Goal: Task Accomplishment & Management: Manage account settings

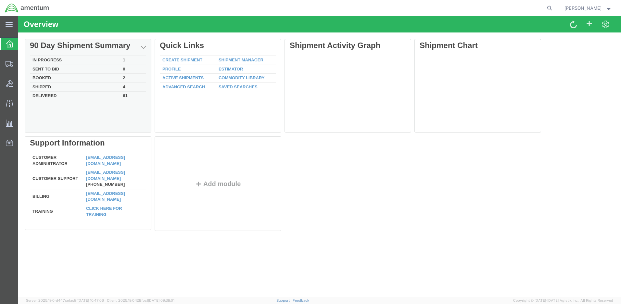
click at [36, 60] on td "In Progress" at bounding box center [75, 60] width 90 height 9
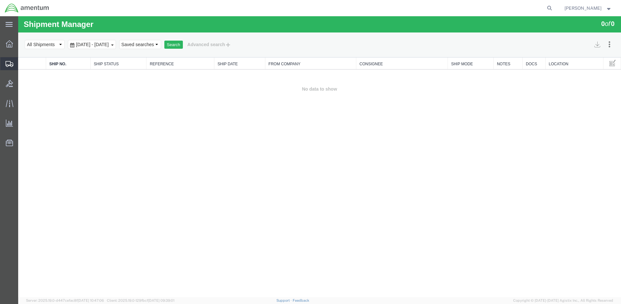
click at [0, 0] on span "Create Shipment" at bounding box center [0, 0] width 0 height 0
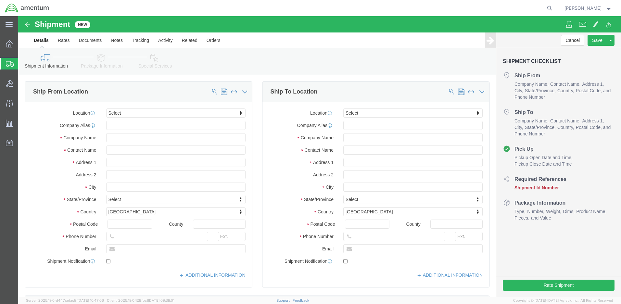
select select
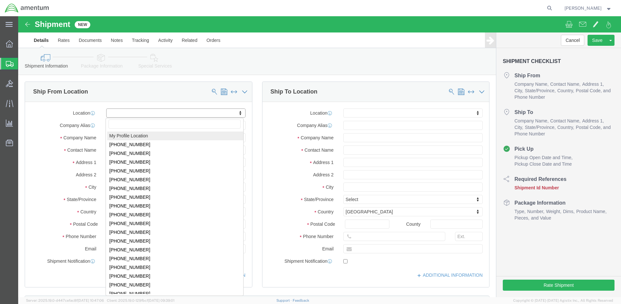
click body "Shipment New Details Rates Documents Notes Tracking Activity Related Orders Can…"
select select "MYPROFILE"
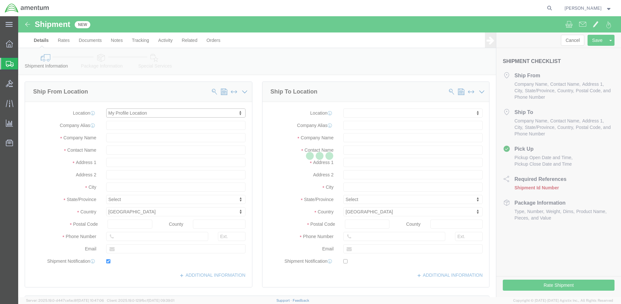
type input "[STREET_ADDRESS]"
type input "98433"
type input "[PHONE_NUMBER]"
type input "[PERSON_NAME][EMAIL_ADDRESS][DOMAIN_NAME]"
checkbox input "true"
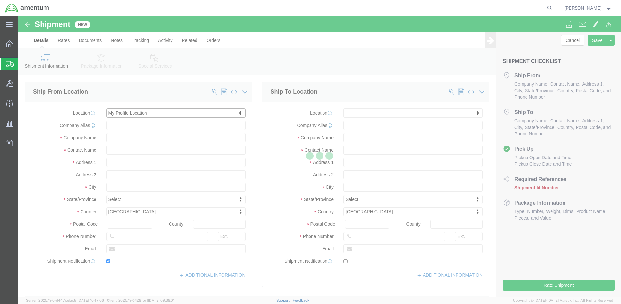
type input "Amentum Services, Inc."
type input "[PERSON_NAME]"
type input "Joint Base [PERSON_NAME]"
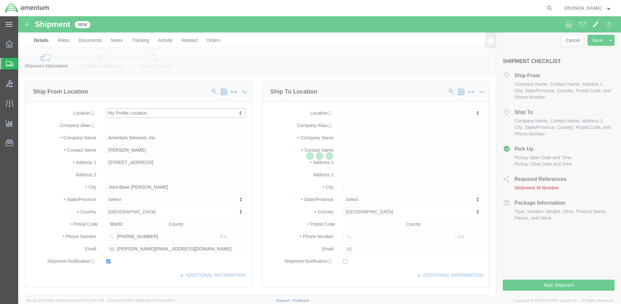
select select "WA"
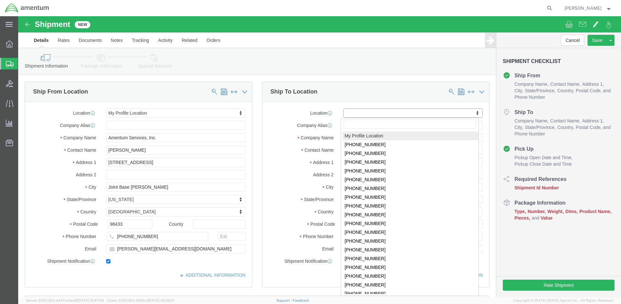
click body "Shipment New Details Rates Documents Notes Tracking Activity Related Orders Can…"
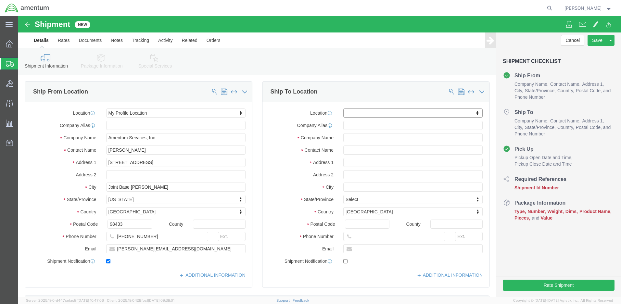
click body "Shipment New Details Rates Documents Notes Tracking Activity Related Orders Can…"
click input "text"
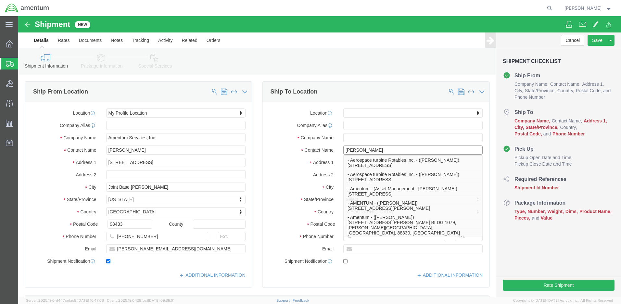
type input "[PERSON_NAME]"
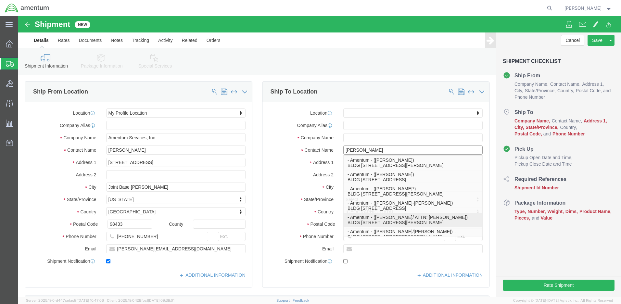
click p "- Amentum - ([PERSON_NAME]/ ATTN: [PERSON_NAME]) BLDG [STREET_ADDRESS][PERSON_N…"
select select
type input "BLDG [STREET_ADDRESS]"
type input "HAHP"
type input "76544"
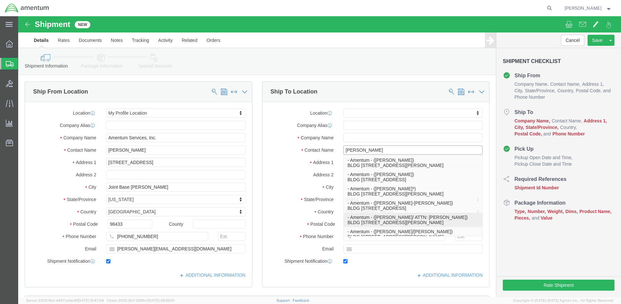
type input "[PHONE_NUMBER]"
type input "[PERSON_NAME][EMAIL_ADDRESS][PERSON_NAME][DOMAIN_NAME]"
checkbox input "true"
type input "Amentum"
type input "[PERSON_NAME]/ ATTN: [PERSON_NAME]"
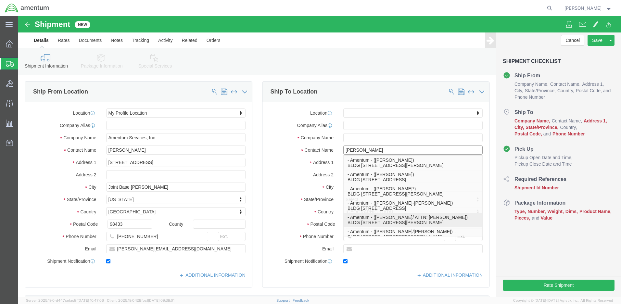
type input "Fort [PERSON_NAME]"
select select "[GEOGRAPHIC_DATA]"
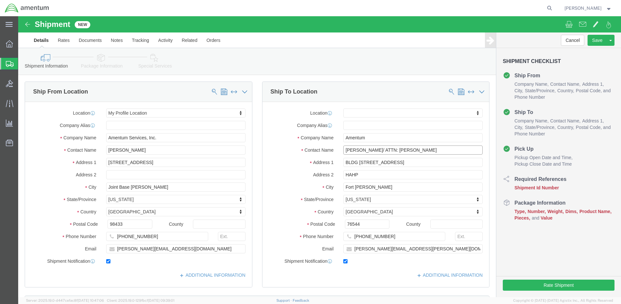
type input "[PERSON_NAME]/ ATTN: [PERSON_NAME]"
click input "text"
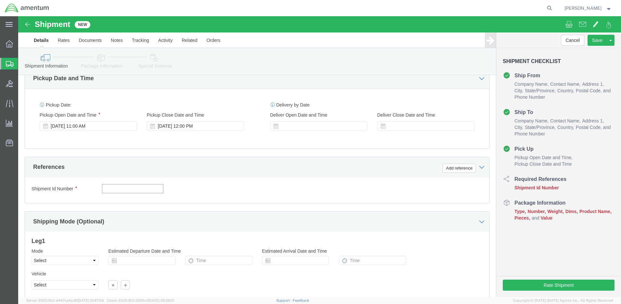
click input "text"
paste input "4999.R.2521.BL.BH.01.CAVA.00"
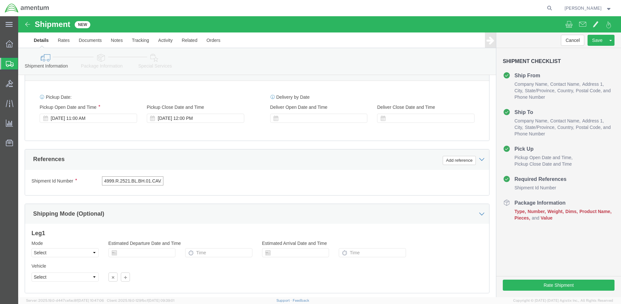
type input "4999.R.2521.BL.BH.01.CAVA.00"
click button "Continue"
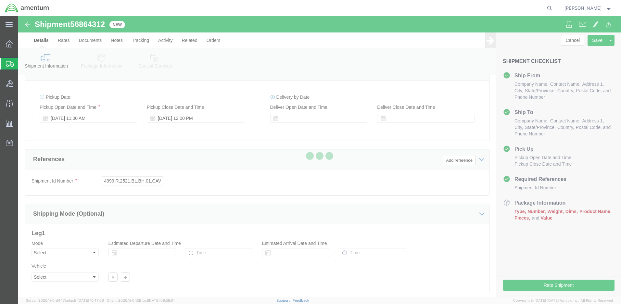
scroll to position [277, 0]
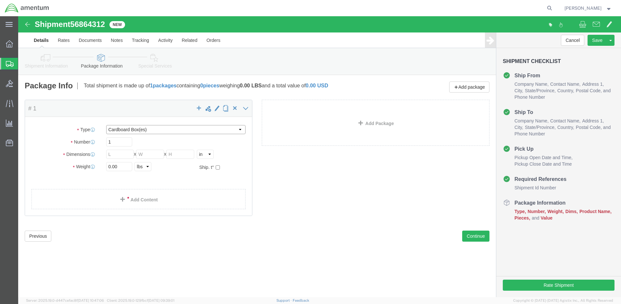
select select "PSST"
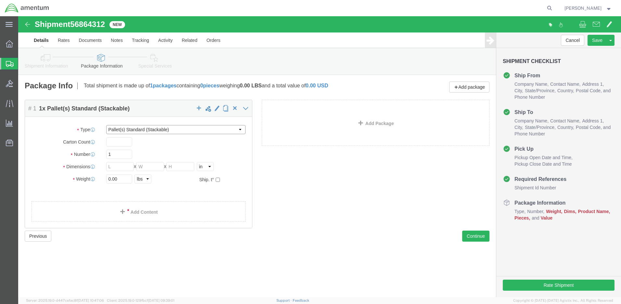
scroll to position [0, 0]
click input "text"
type input "48"
type input "40"
type input "32"
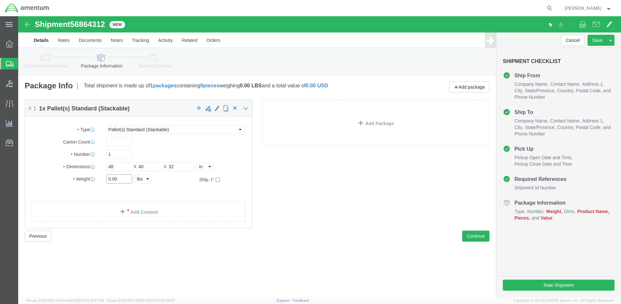
drag, startPoint x: 101, startPoint y: 162, endPoint x: 86, endPoint y: 162, distance: 15.6
click div "0.00 Select kgs lbs"
type input "125"
click link "Add Content"
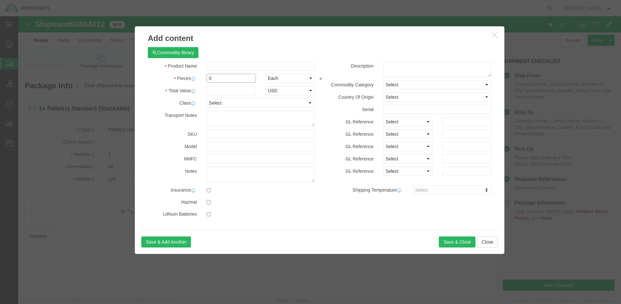
drag, startPoint x: 201, startPoint y: 63, endPoint x: 185, endPoint y: 63, distance: 15.6
click div "0"
type input "4"
click input "text"
type input "1000"
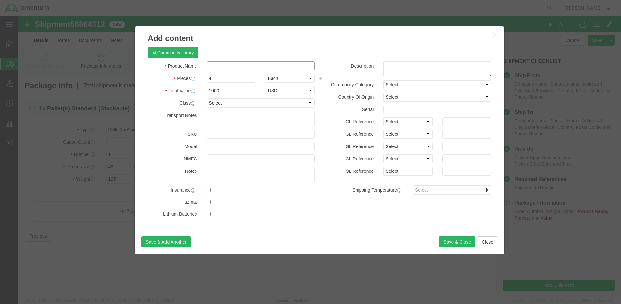
click input "text"
type input "Nozzles"
click button "Save & Close"
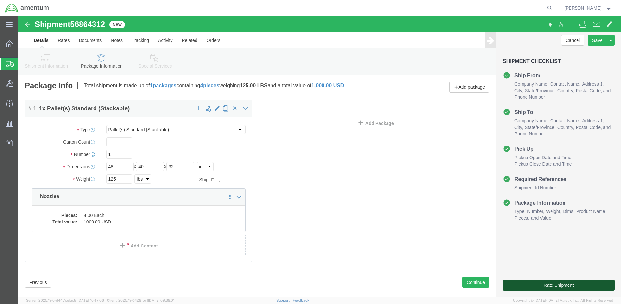
click button "Rate Shipment"
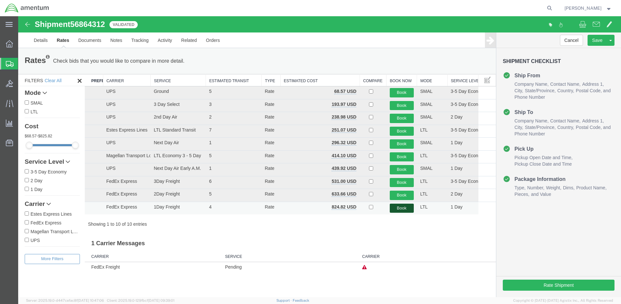
click at [398, 208] on button "Book" at bounding box center [402, 208] width 24 height 9
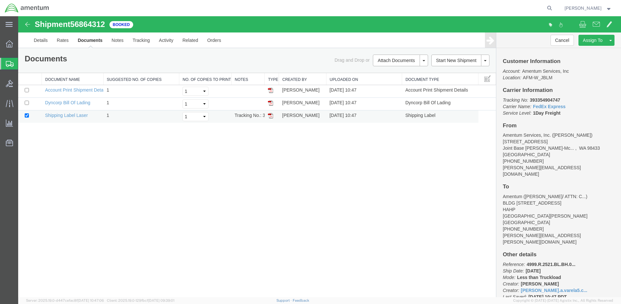
click at [271, 115] on img at bounding box center [270, 115] width 5 height 5
click at [8, 41] on icon at bounding box center [9, 43] width 7 height 7
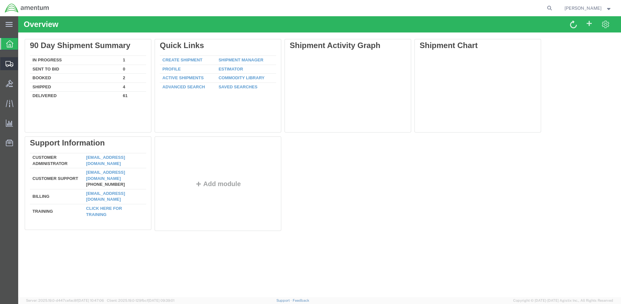
click at [0, 0] on span "Shipment Manager" at bounding box center [0, 0] width 0 height 0
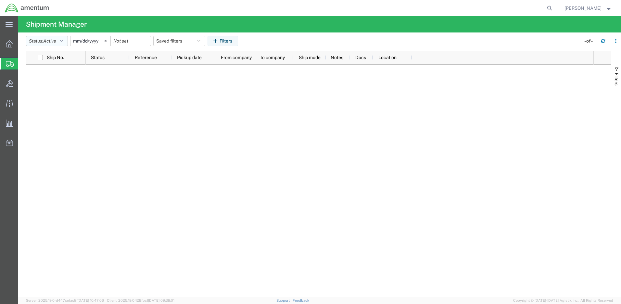
click at [63, 42] on icon "button" at bounding box center [61, 41] width 3 height 5
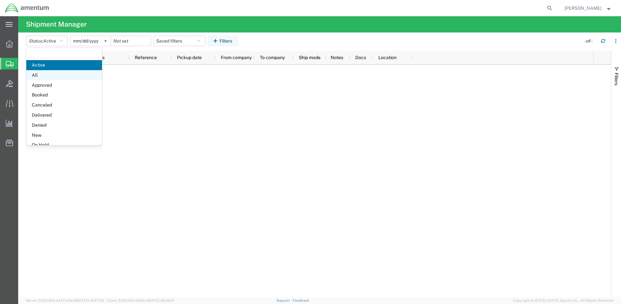
click at [40, 77] on span "All" at bounding box center [64, 75] width 76 height 10
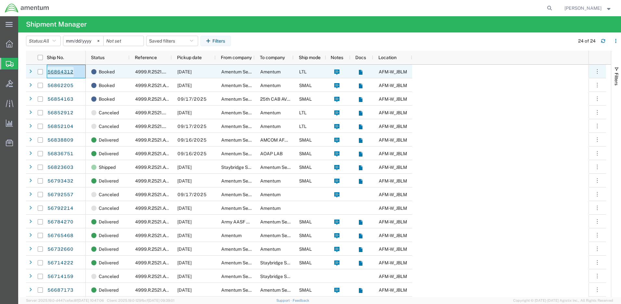
click at [62, 71] on link "56864312" at bounding box center [60, 72] width 27 height 10
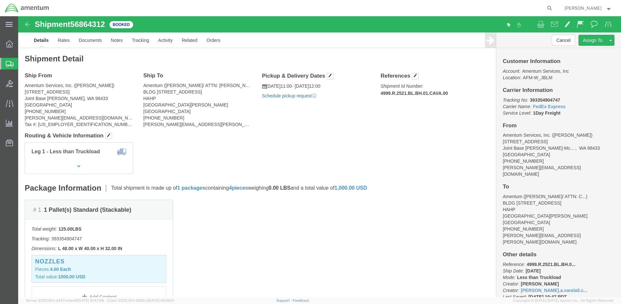
click link "Schedule pickup request"
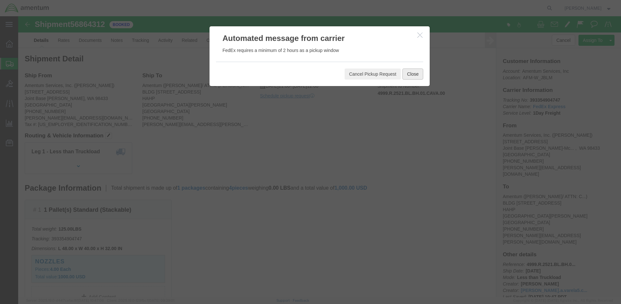
click button "Close"
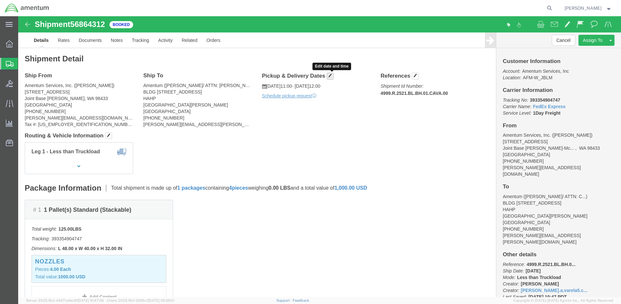
click span "button"
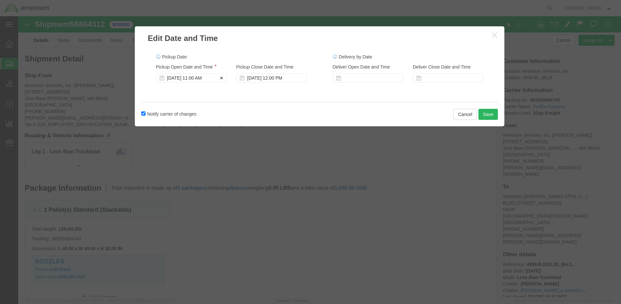
click div "[DATE] 11:00 AM"
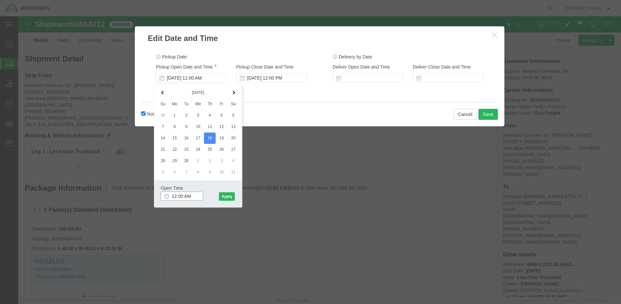
drag, startPoint x: 173, startPoint y: 181, endPoint x: 167, endPoint y: 181, distance: 5.5
click input "12:00 AM"
type input "12:00 PM"
click button "Apply"
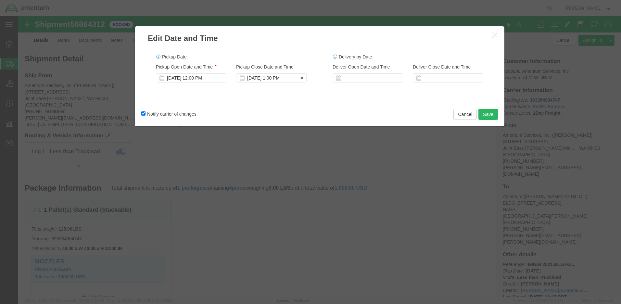
click div "[DATE] 1:00 PM"
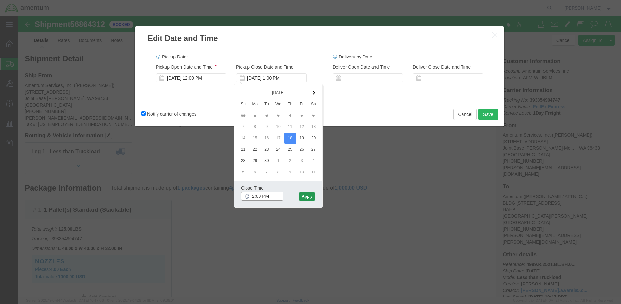
type input "2:00 PM"
click button "Apply"
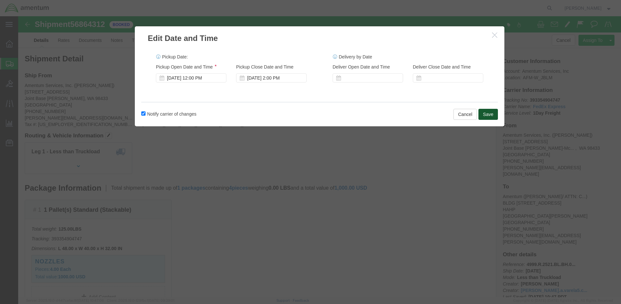
click button "Save"
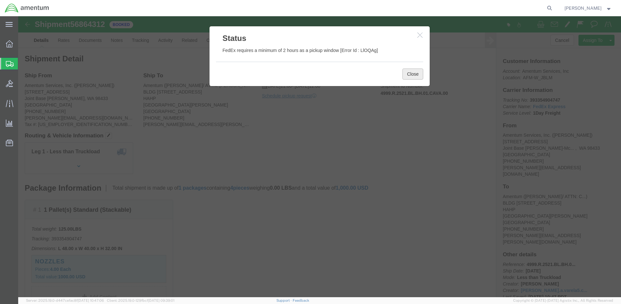
click button "Close"
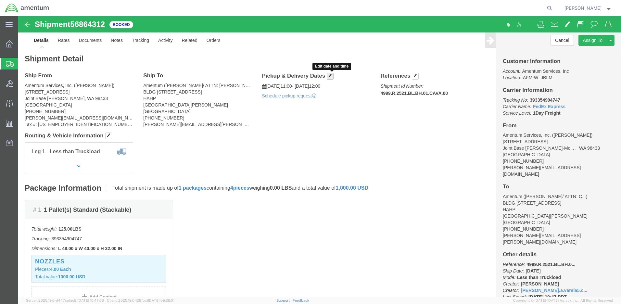
click span "button"
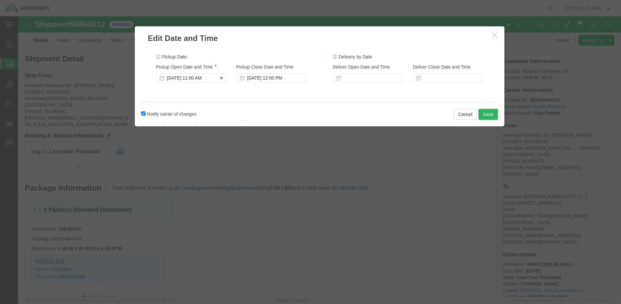
click div "[DATE] 11:00 AM"
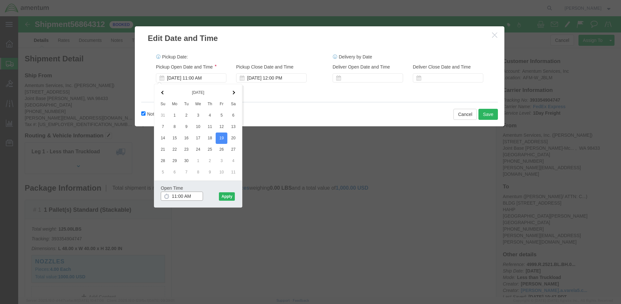
drag, startPoint x: 158, startPoint y: 179, endPoint x: 151, endPoint y: 180, distance: 6.8
click input "11:00 AM"
type input "6:00 AM"
click button "Apply"
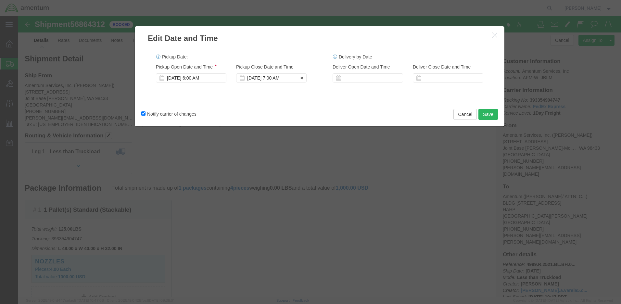
click div "[DATE] 7:00 AM"
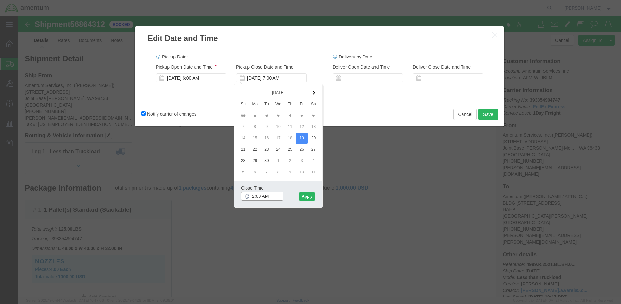
click input "2:00 AM"
type input "2:00 PM"
click button "Apply"
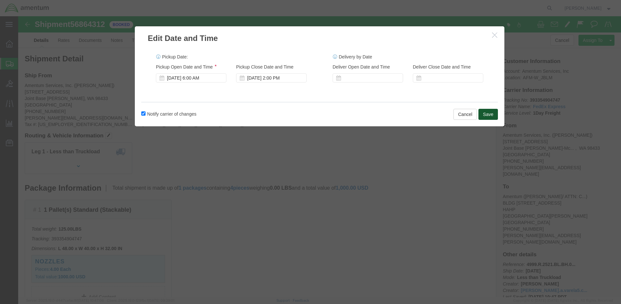
click button "Save"
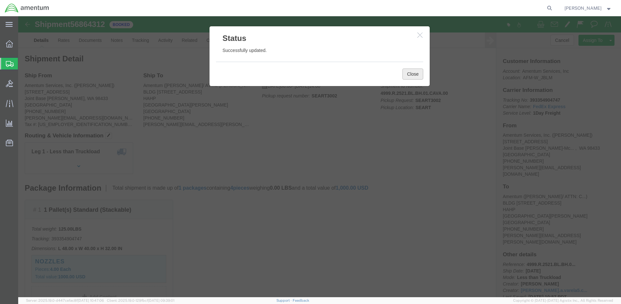
click button "Close"
